Goal: Transaction & Acquisition: Purchase product/service

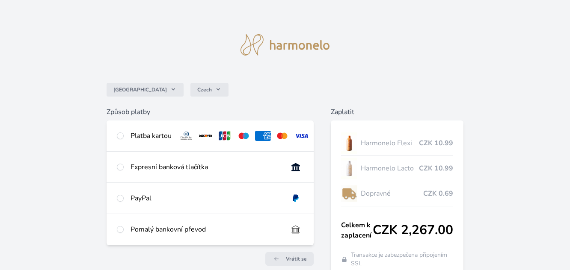
click at [163, 137] on div "Platba kartou" at bounding box center [150, 136] width 41 height 10
radio input "true"
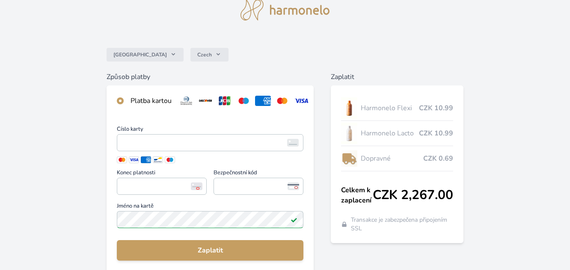
scroll to position [86, 0]
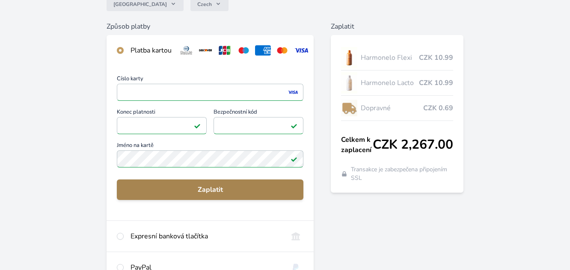
click at [221, 194] on span "Zaplatit" at bounding box center [210, 190] width 173 height 10
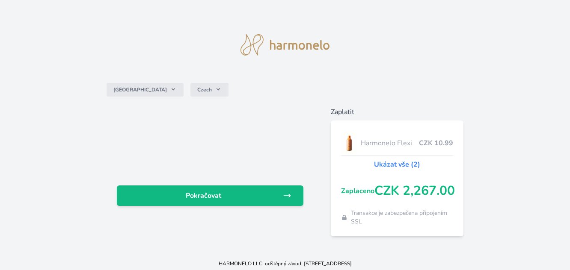
click at [221, 194] on span "Pokračovat" at bounding box center [204, 196] width 160 height 10
